Goal: Information Seeking & Learning: Learn about a topic

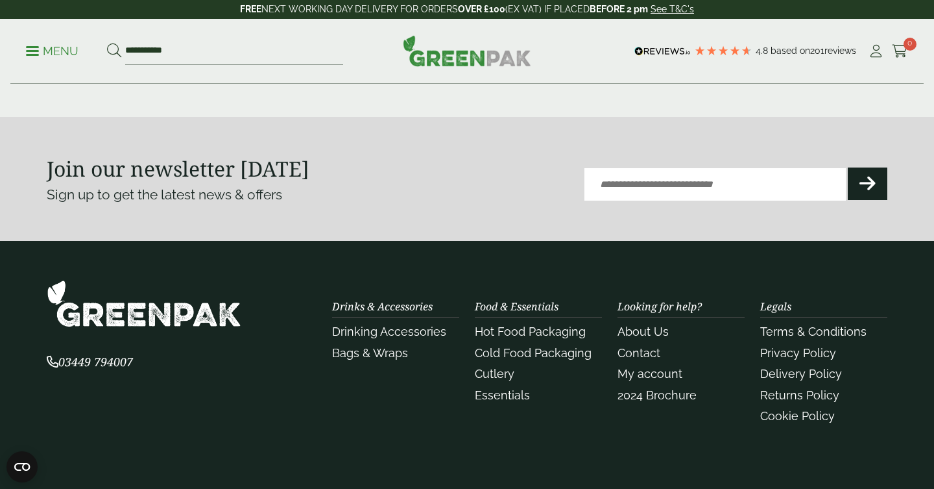
scroll to position [1692, 0]
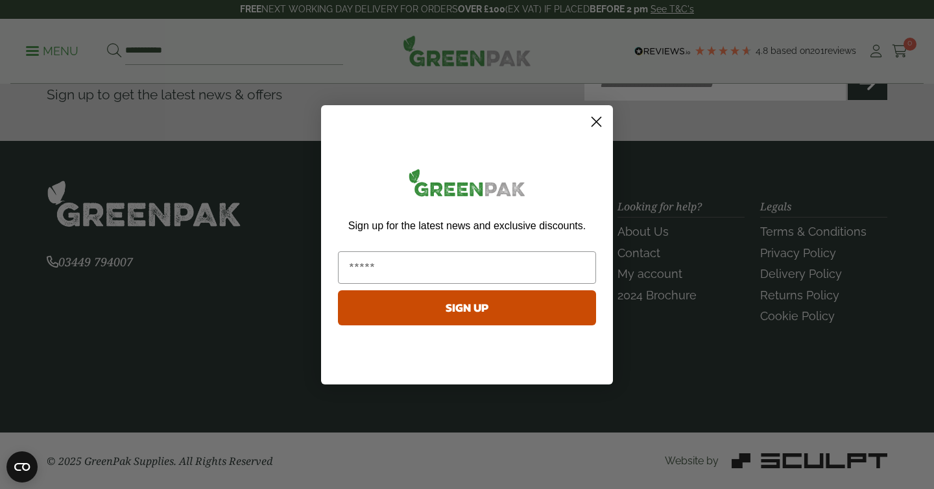
click at [593, 122] on circle "Close dialog" at bounding box center [596, 120] width 21 height 21
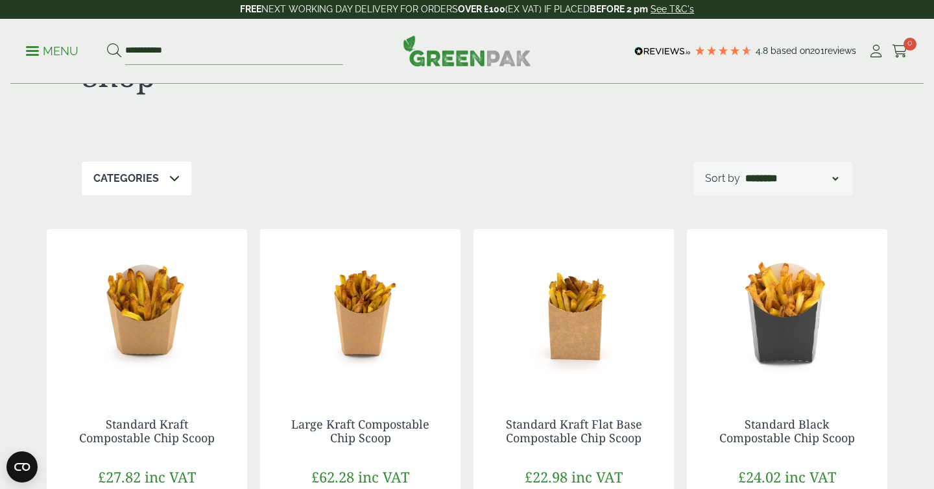
scroll to position [0, 0]
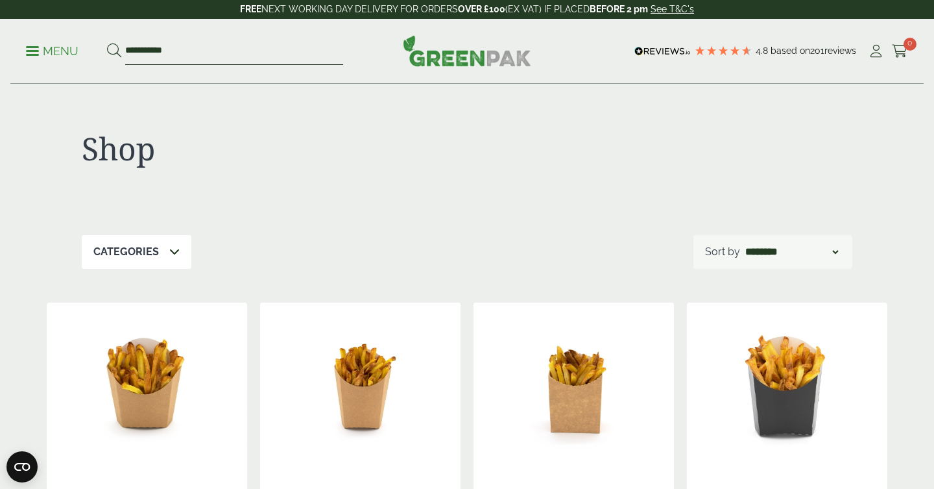
click at [264, 44] on input "**********" at bounding box center [234, 51] width 218 height 27
click at [66, 51] on p "Menu" at bounding box center [52, 51] width 53 height 16
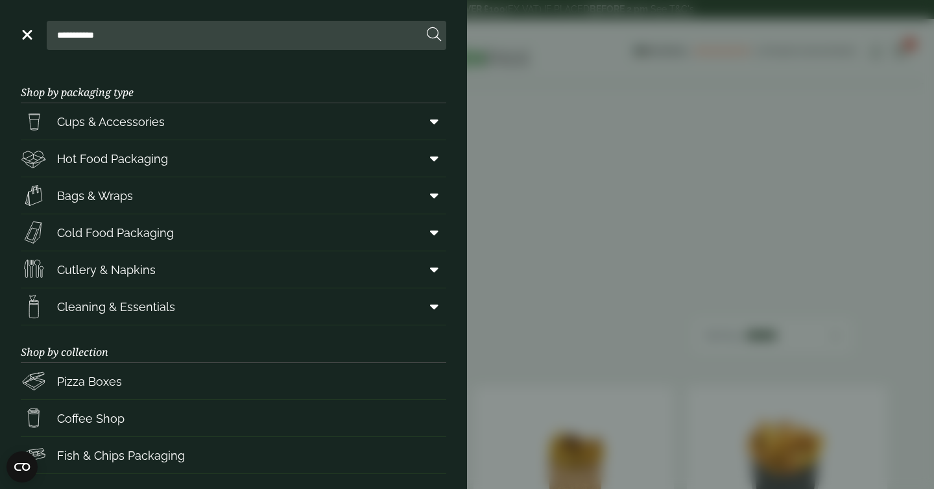
click at [33, 36] on div "**********" at bounding box center [234, 35] width 426 height 29
click at [29, 36] on link "Menu" at bounding box center [25, 33] width 13 height 13
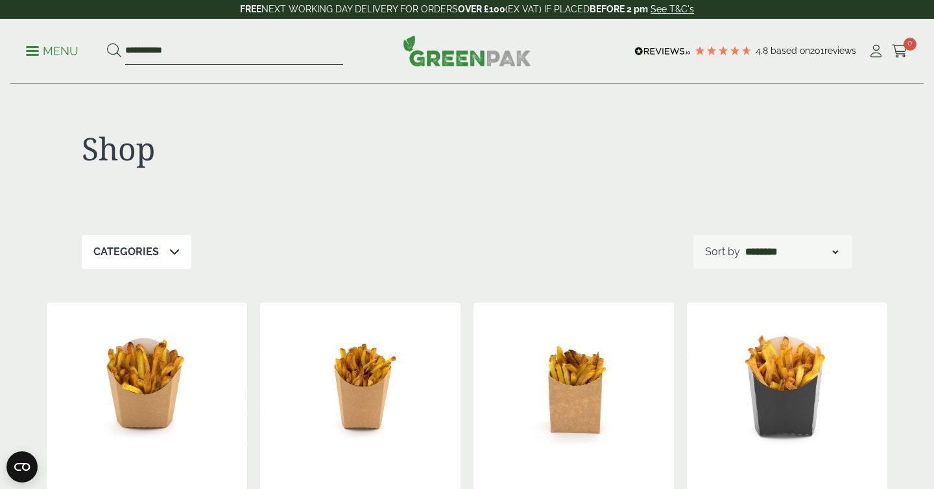
click at [183, 47] on input "**********" at bounding box center [234, 51] width 218 height 27
click at [107, 43] on button at bounding box center [114, 51] width 14 height 17
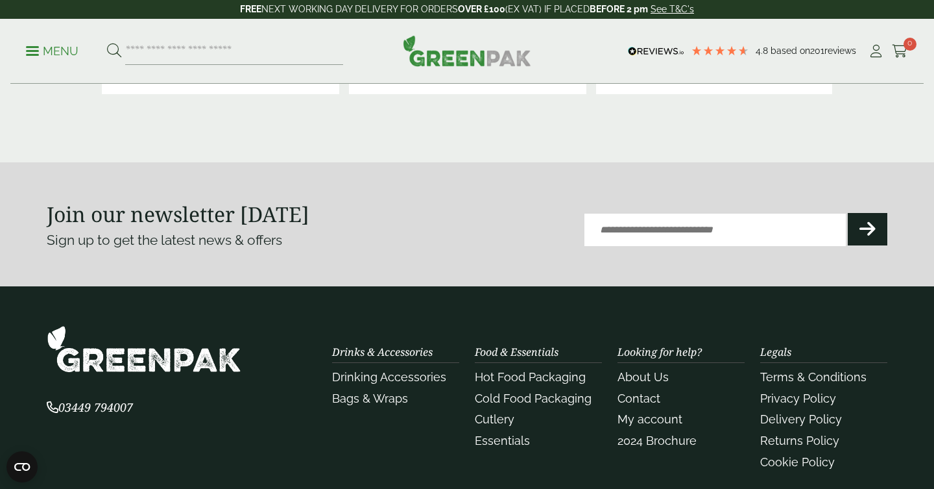
scroll to position [3041, 0]
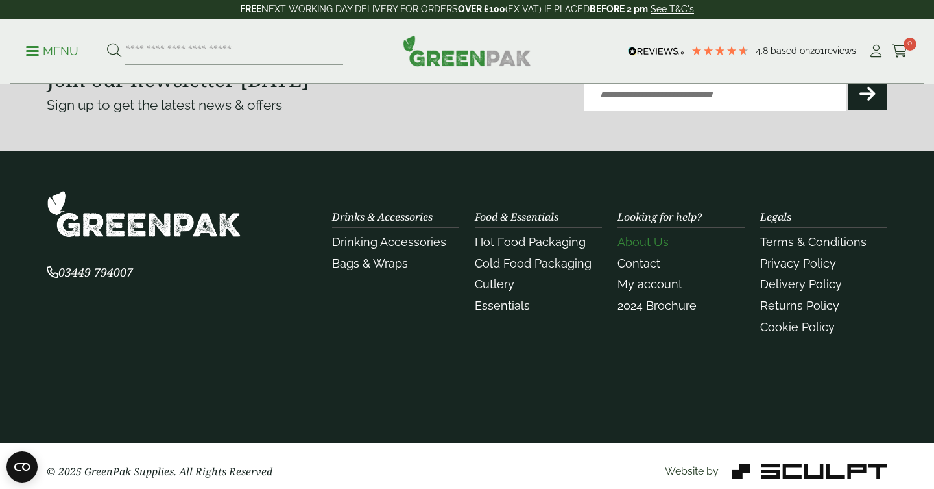
click at [651, 243] on link "About Us" at bounding box center [643, 242] width 51 height 14
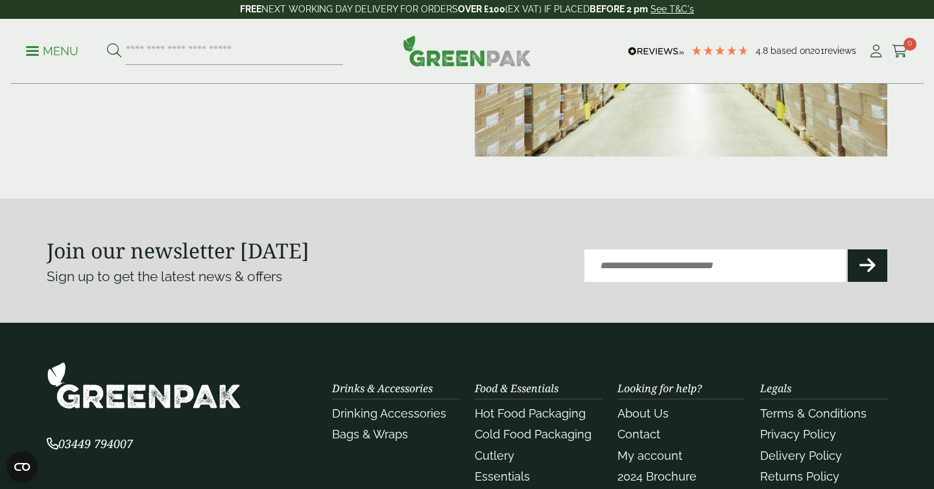
scroll to position [348, 0]
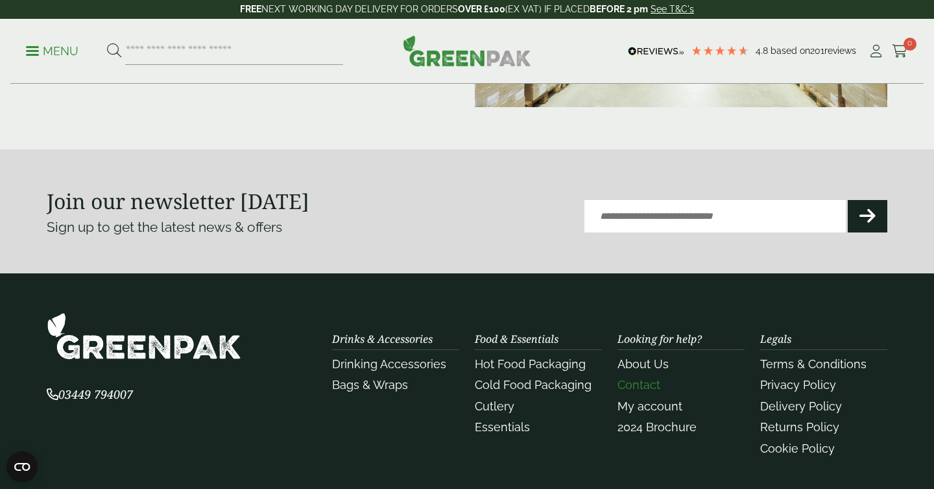
click at [640, 386] on link "Contact" at bounding box center [639, 385] width 43 height 14
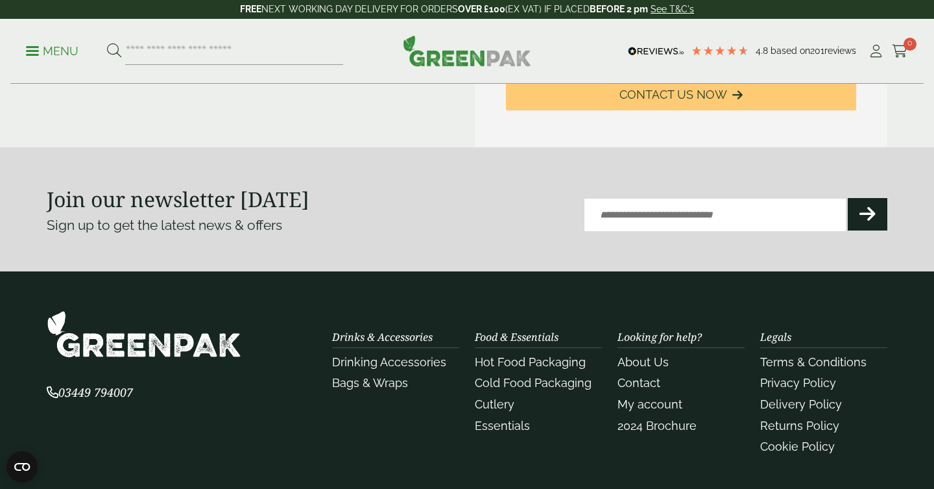
scroll to position [666, 0]
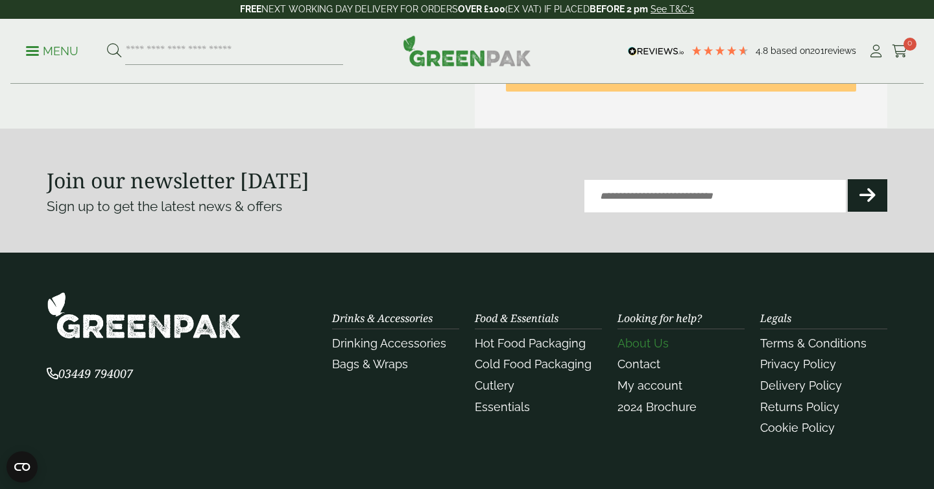
click at [653, 350] on link "About Us" at bounding box center [643, 343] width 51 height 14
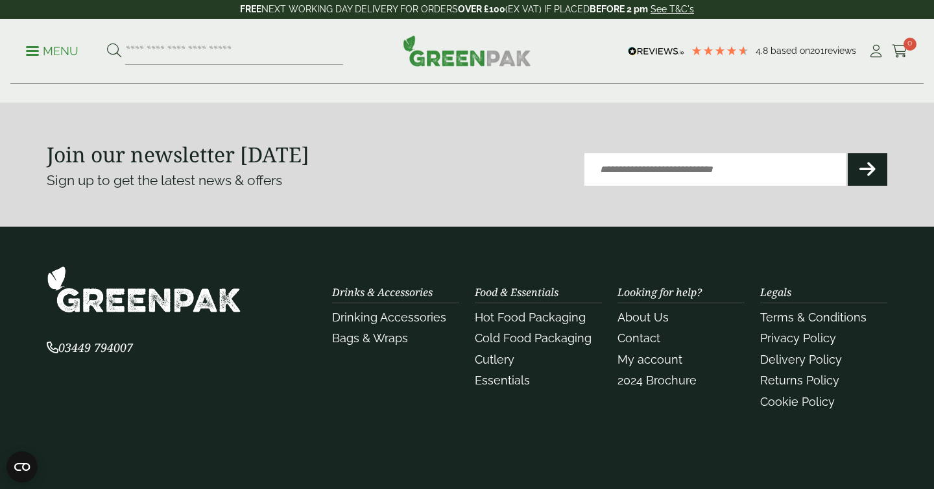
scroll to position [480, 0]
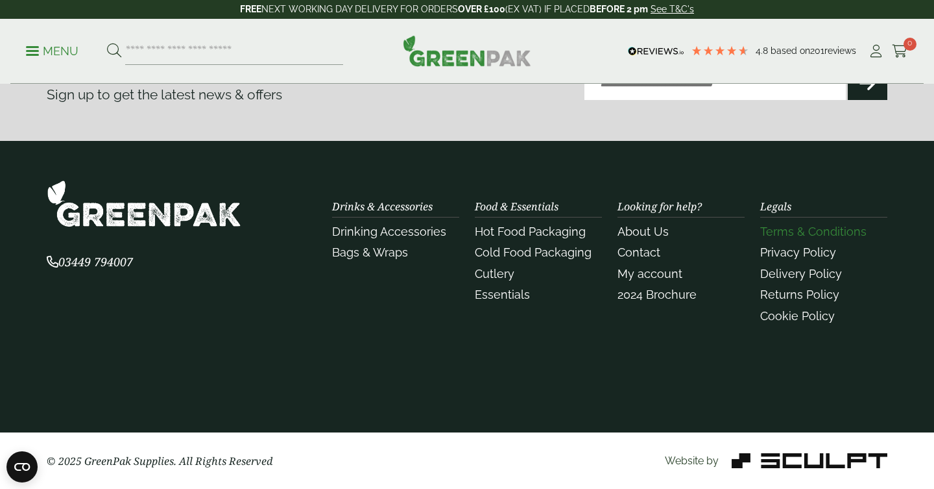
click at [785, 230] on link "Terms & Conditions" at bounding box center [813, 232] width 106 height 14
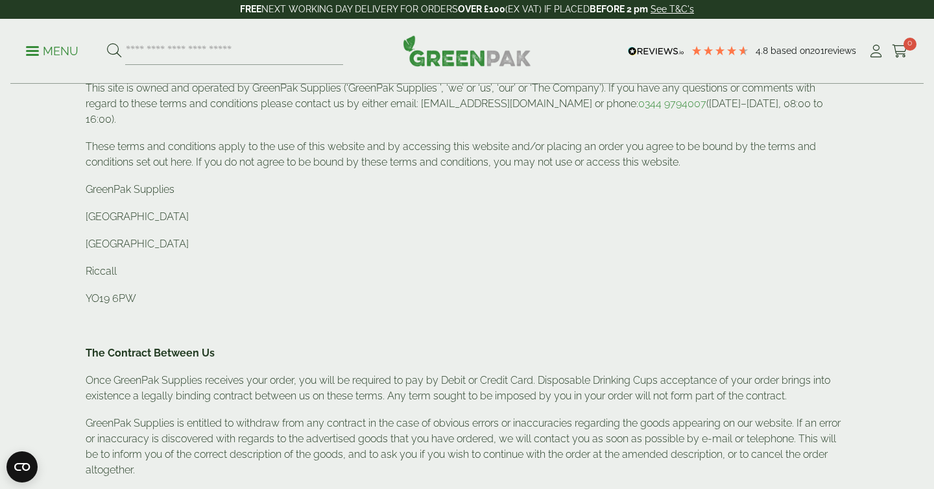
scroll to position [116, 0]
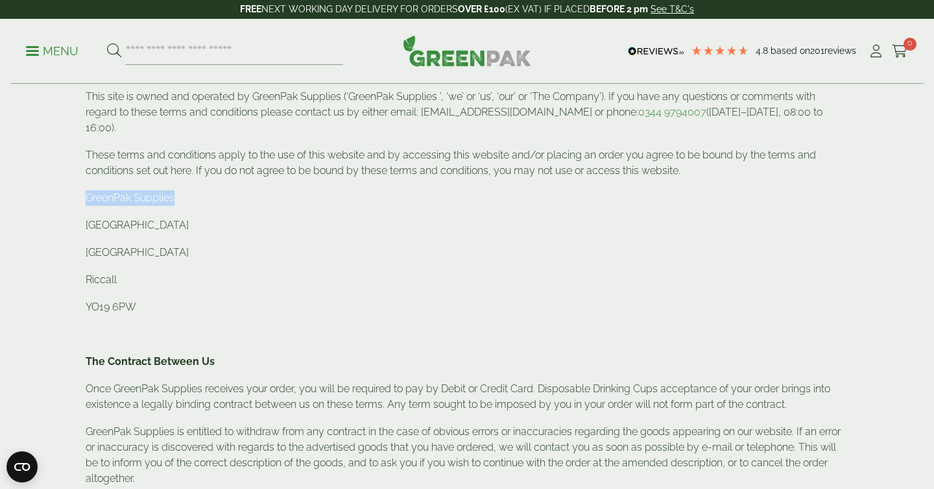
drag, startPoint x: 178, startPoint y: 181, endPoint x: 71, endPoint y: 183, distance: 107.1
